Goal: Check status: Check status

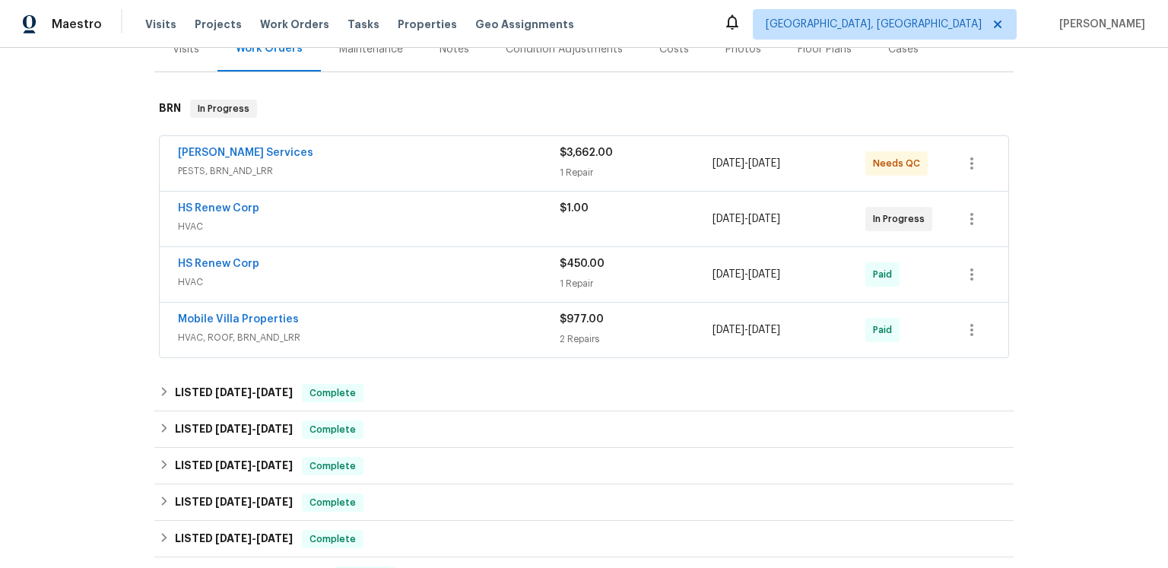
scroll to position [287, 0]
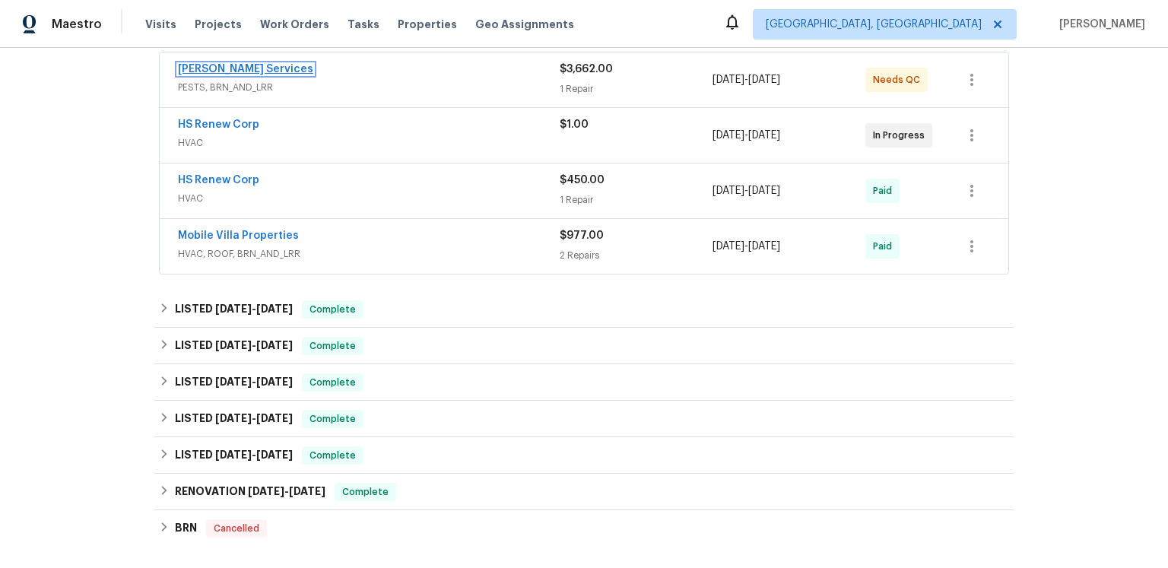
click at [232, 75] on link "[PERSON_NAME] Services" at bounding box center [245, 69] width 135 height 11
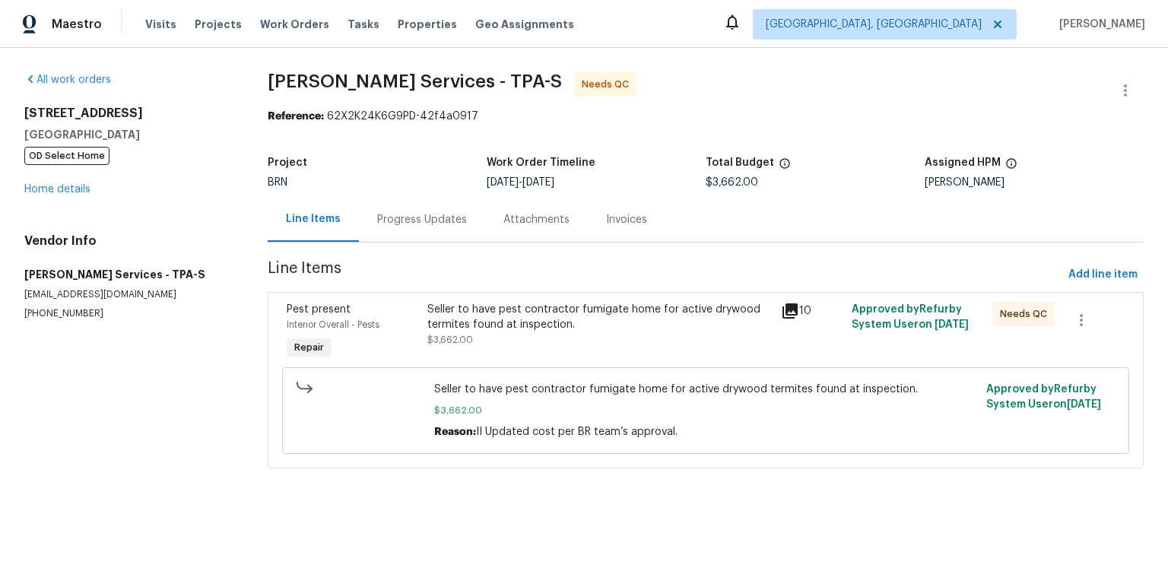
click at [915, 330] on span "Approved by Refurby System User on [DATE]" at bounding box center [910, 317] width 117 height 26
click at [458, 227] on div "Progress Updates" at bounding box center [422, 219] width 90 height 15
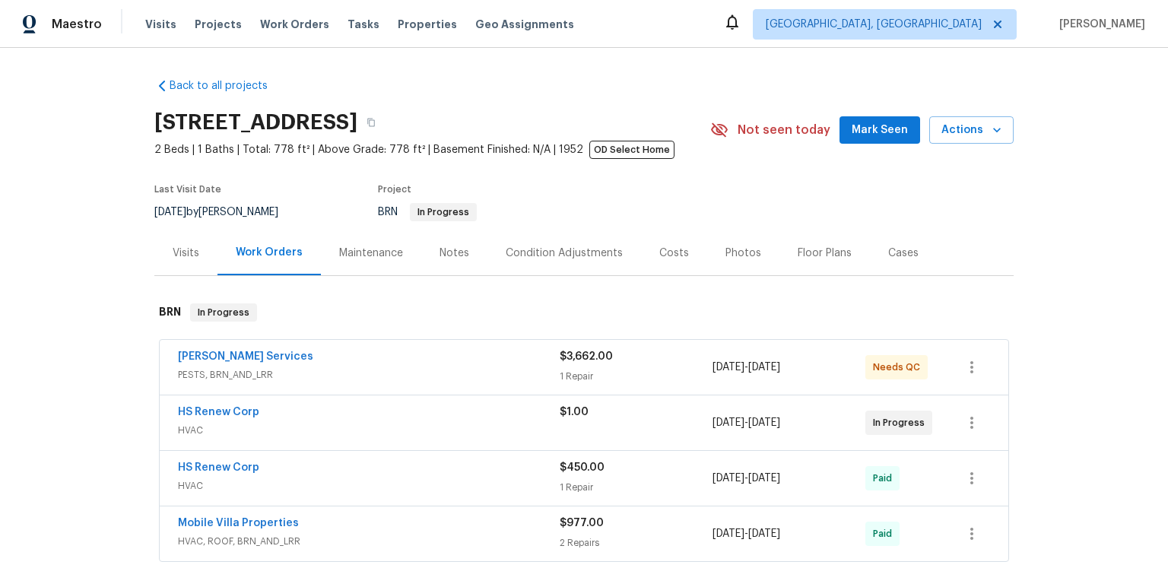
scroll to position [203, 0]
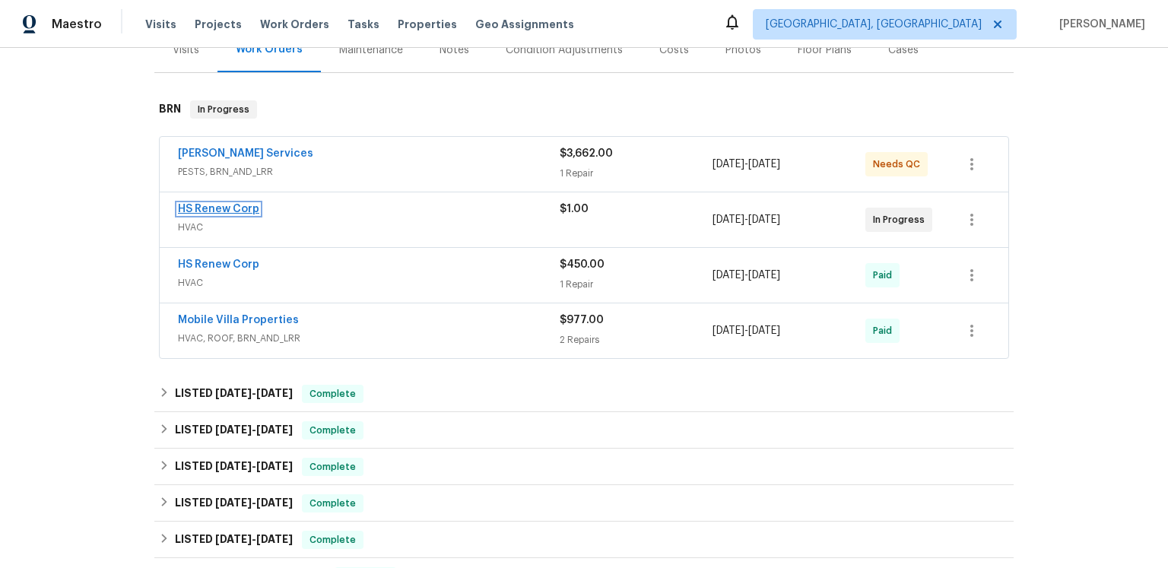
click at [259, 214] on link "HS Renew Corp" at bounding box center [218, 209] width 81 height 11
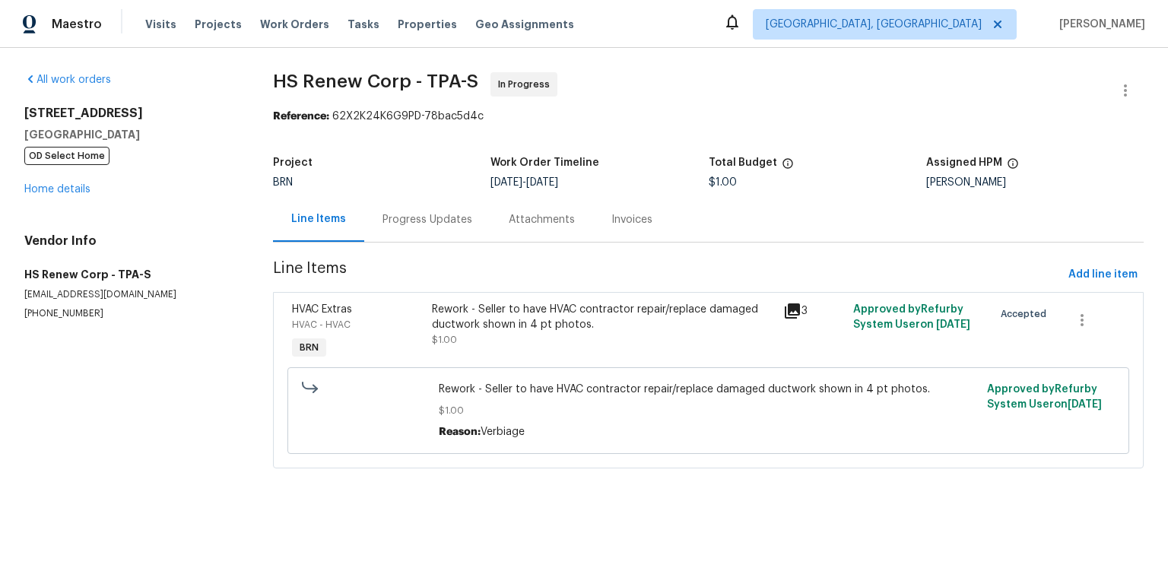
click at [411, 242] on div "Progress Updates" at bounding box center [427, 219] width 126 height 45
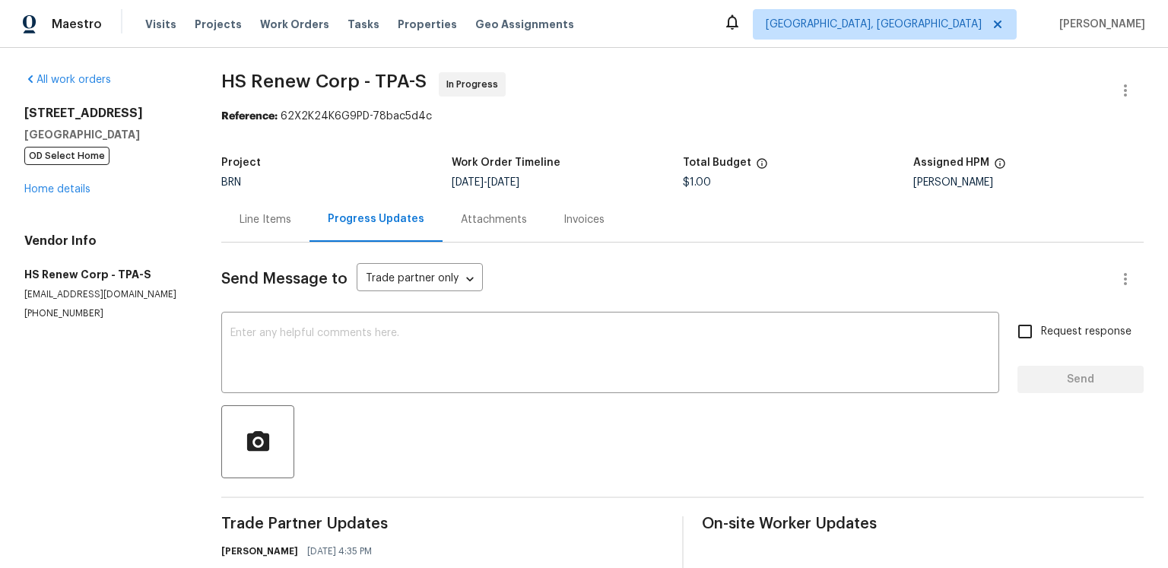
click at [623, 124] on div "Reference: 62X2K24K6G9PD-78bac5d4c" at bounding box center [682, 116] width 922 height 15
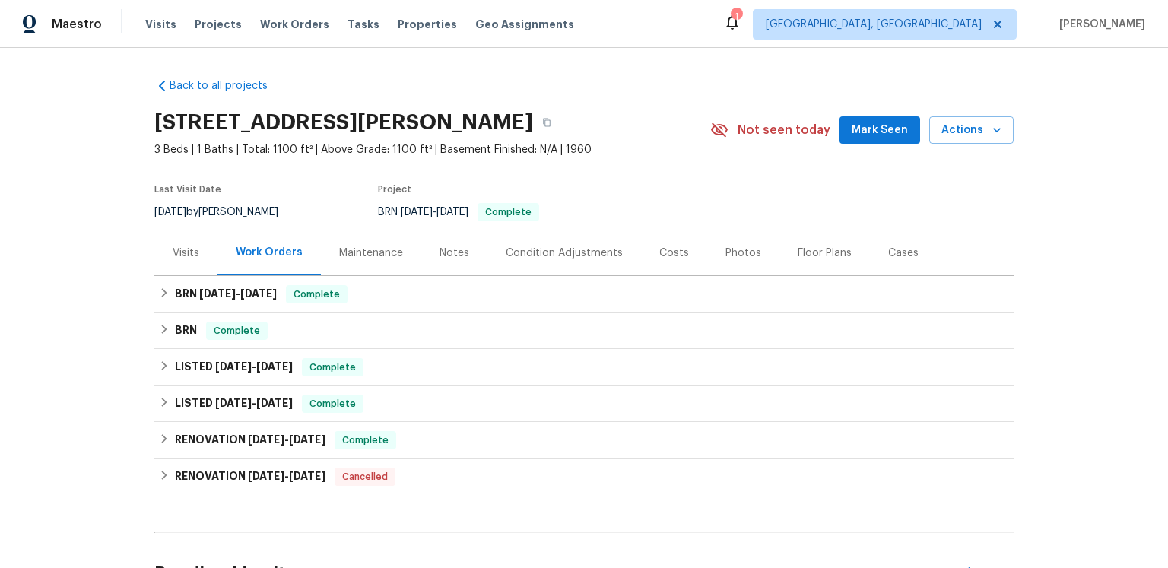
scroll to position [119, 0]
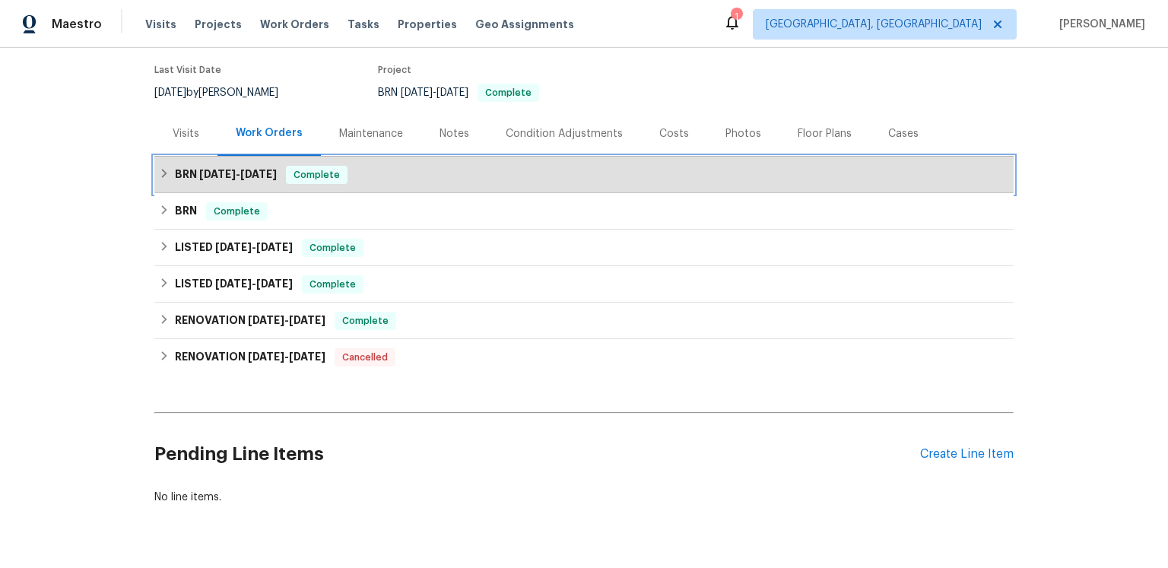
click at [277, 179] on span "8/22/25" at bounding box center [258, 174] width 36 height 11
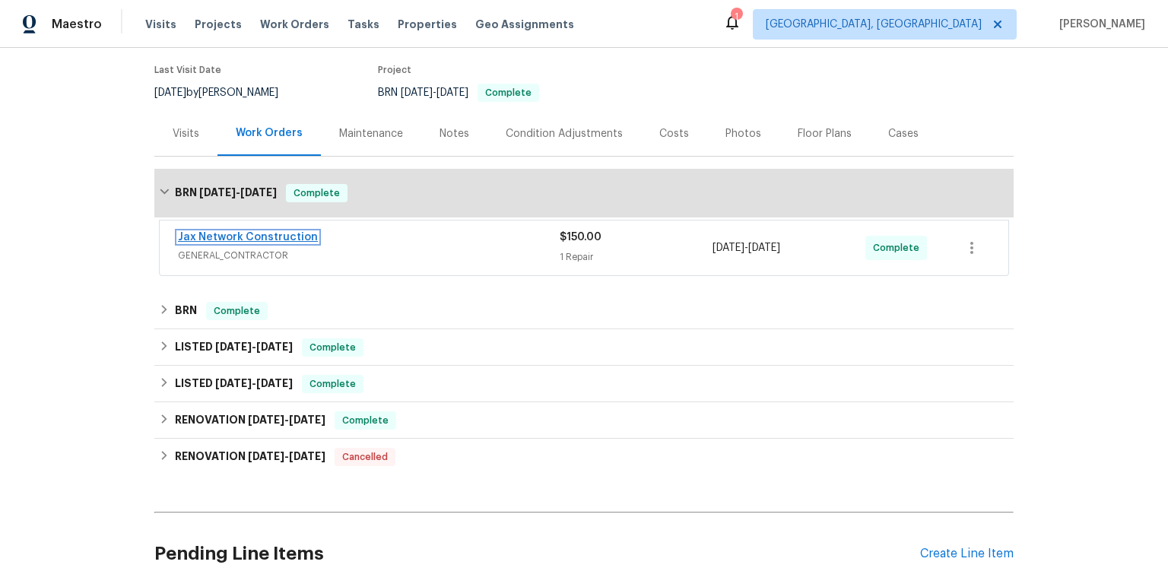
click at [309, 243] on link "Jax Network Construction" at bounding box center [248, 237] width 140 height 11
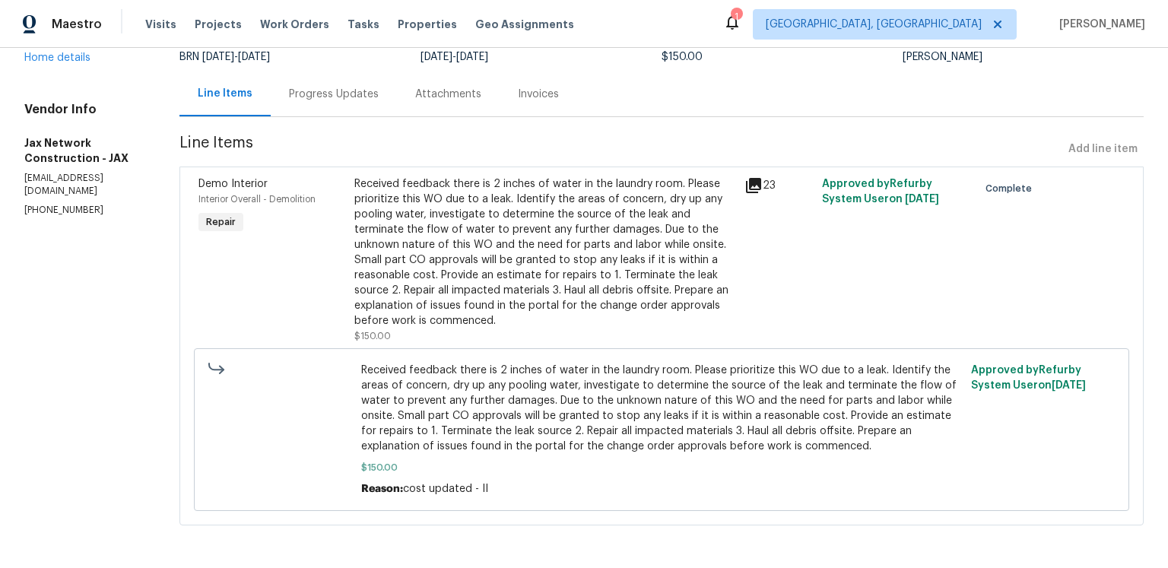
scroll to position [58, 0]
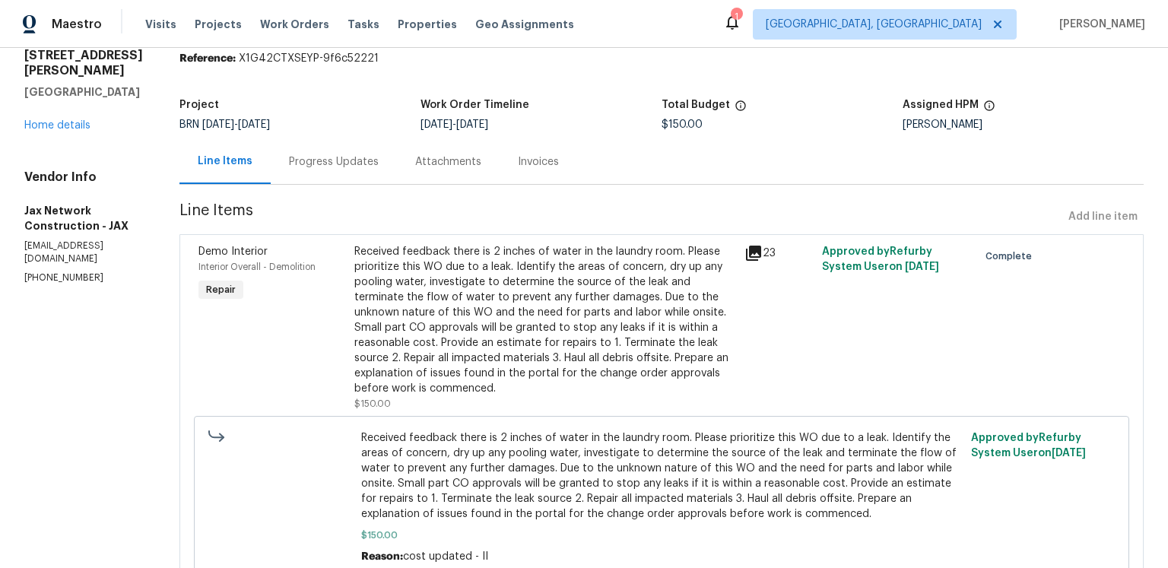
click at [397, 184] on div "Progress Updates" at bounding box center [334, 161] width 126 height 45
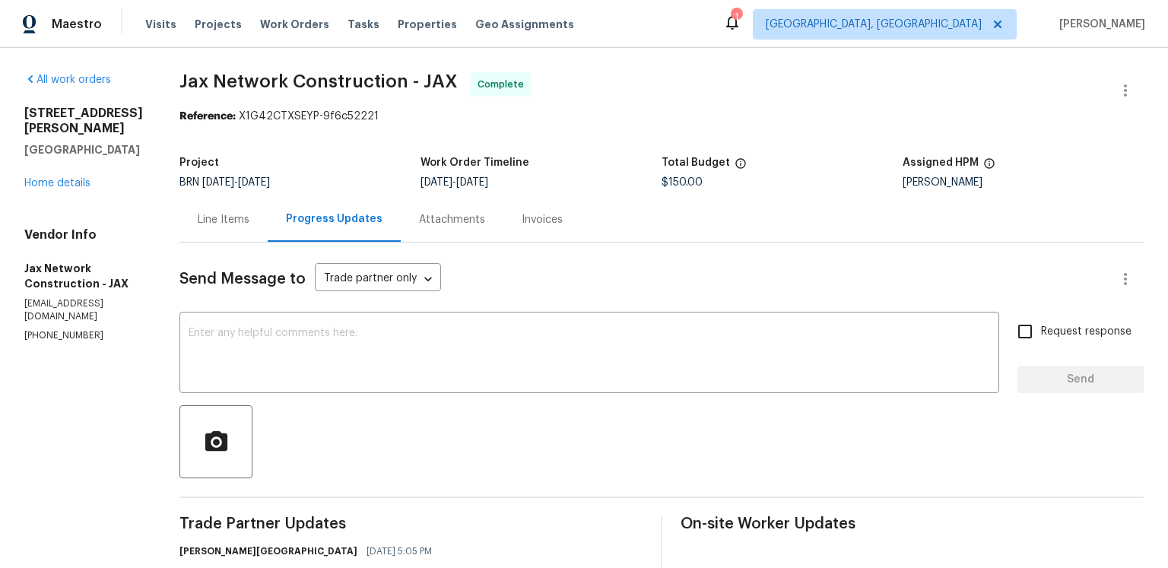
click at [712, 101] on span "Jax Network Construction - JAX Complete" at bounding box center [643, 90] width 928 height 36
